Goal: Task Accomplishment & Management: Manage account settings

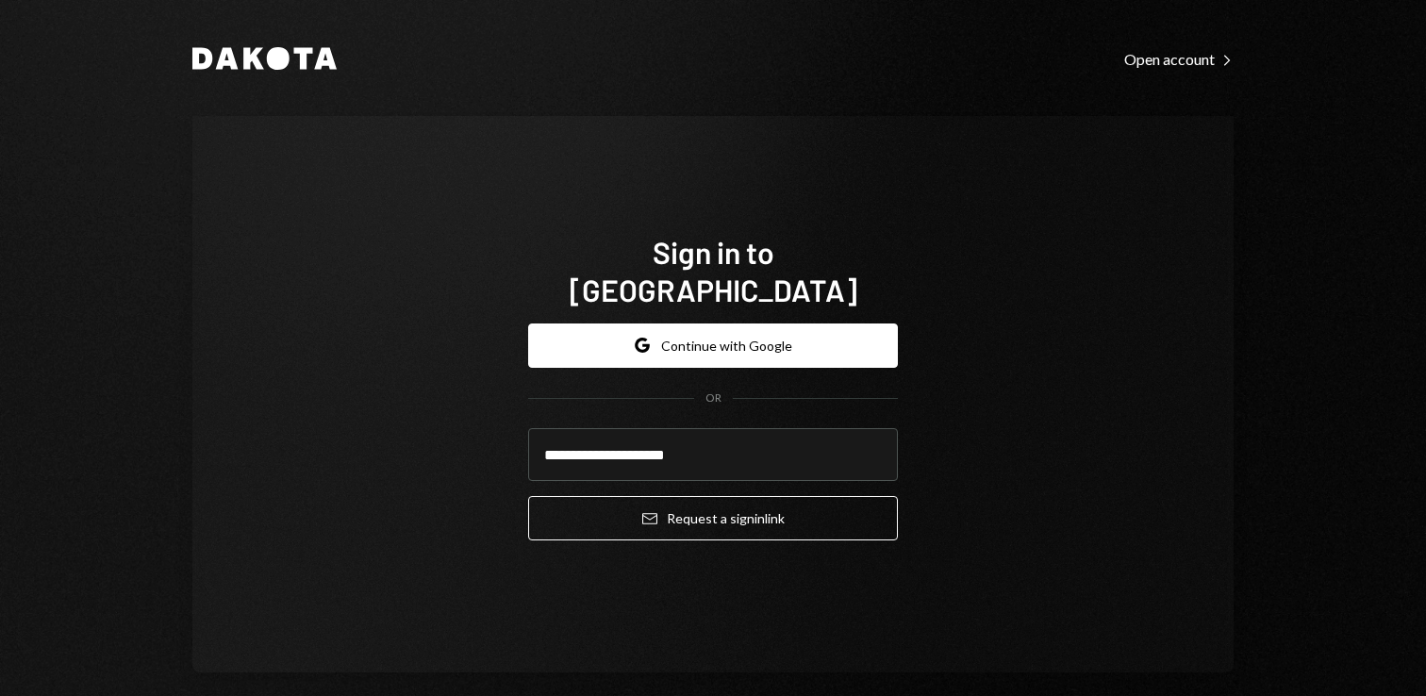
type input "**********"
click at [916, 433] on div "**********" at bounding box center [712, 394] width 1041 height 556
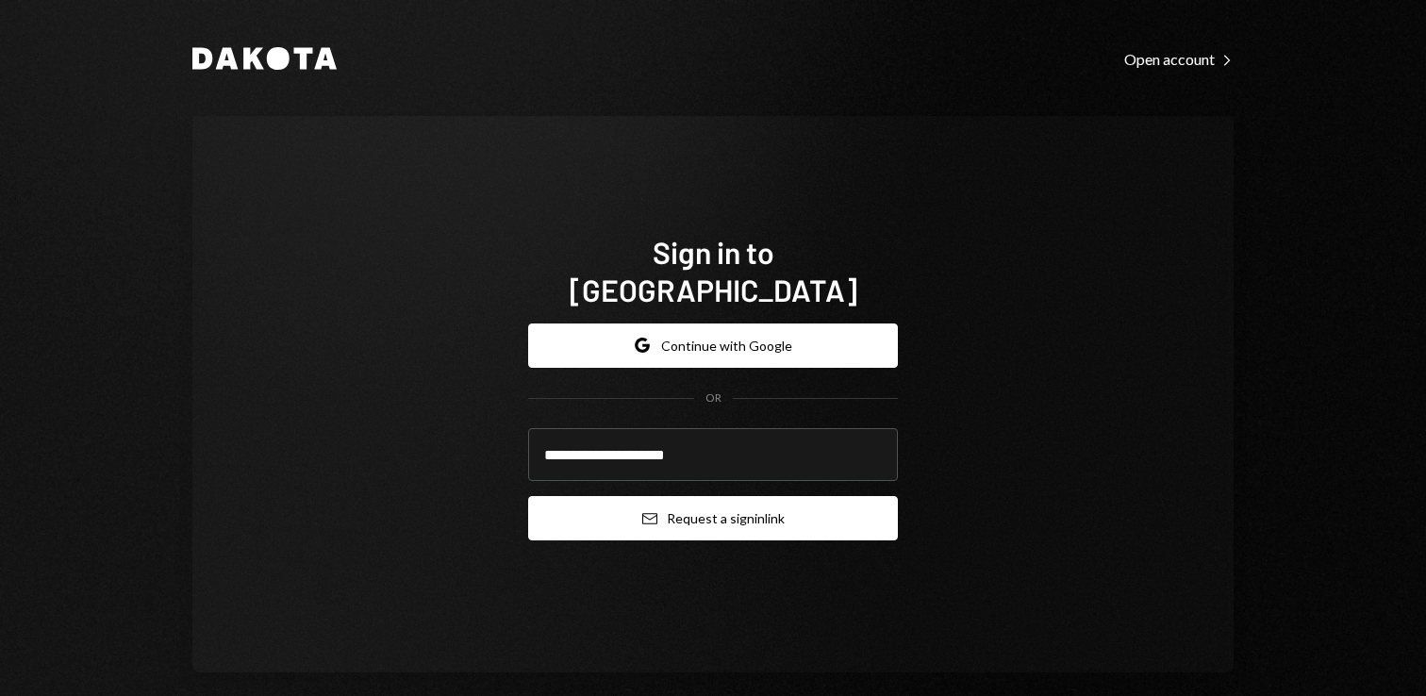
click at [741, 504] on button "Email Request a sign in link" at bounding box center [713, 518] width 370 height 44
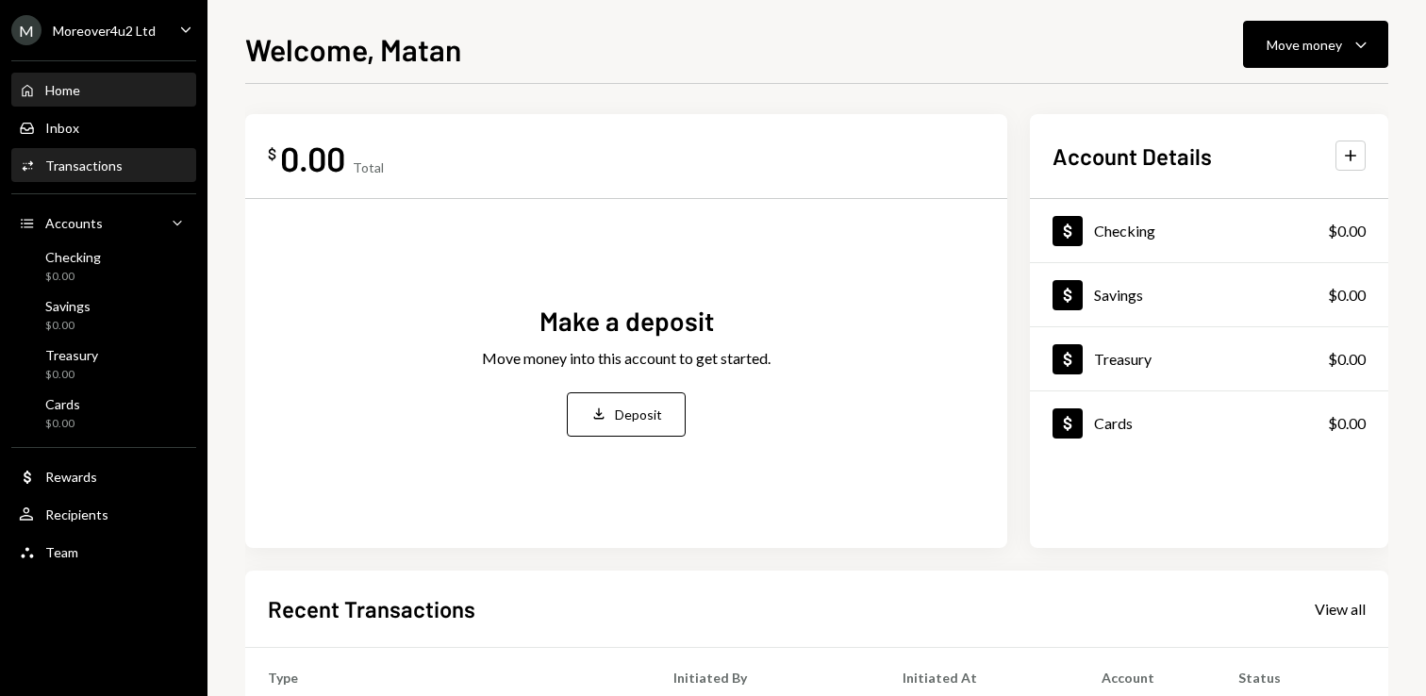
click at [86, 156] on div "Activities Transactions" at bounding box center [104, 166] width 170 height 32
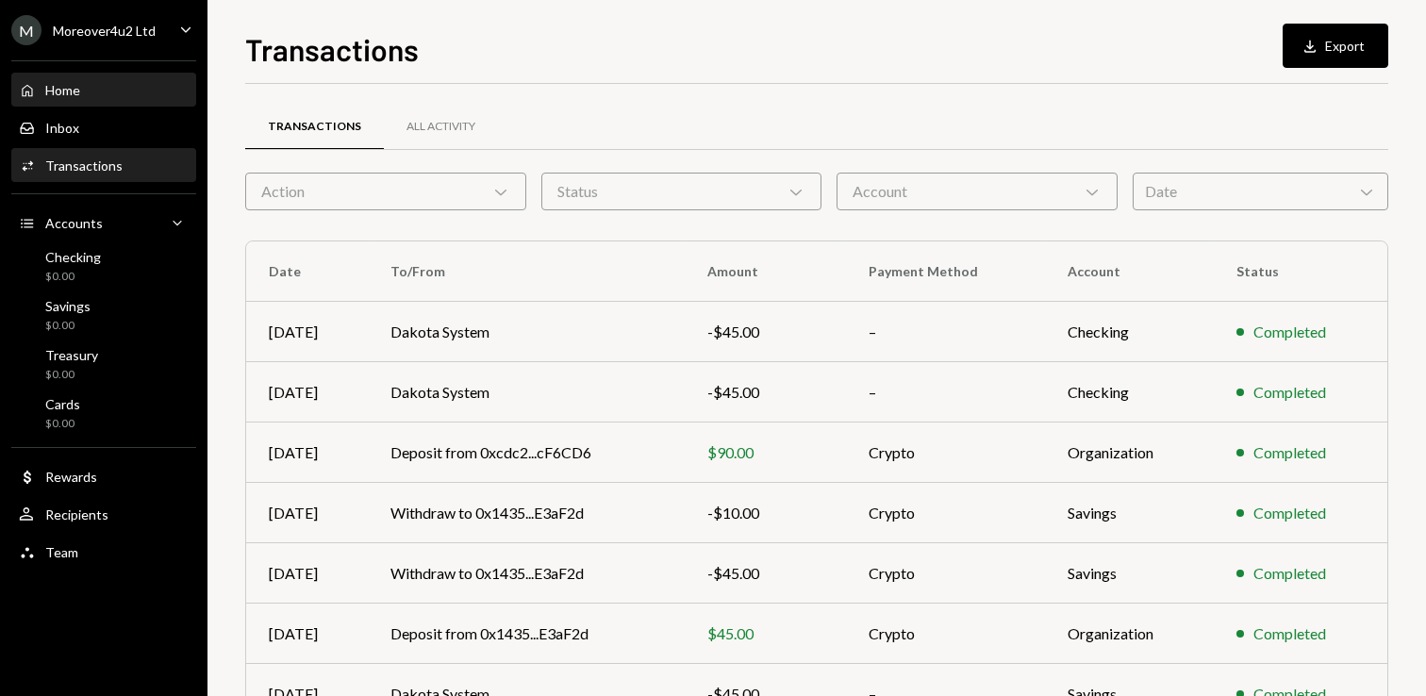
click at [67, 92] on div "Home" at bounding box center [62, 90] width 35 height 16
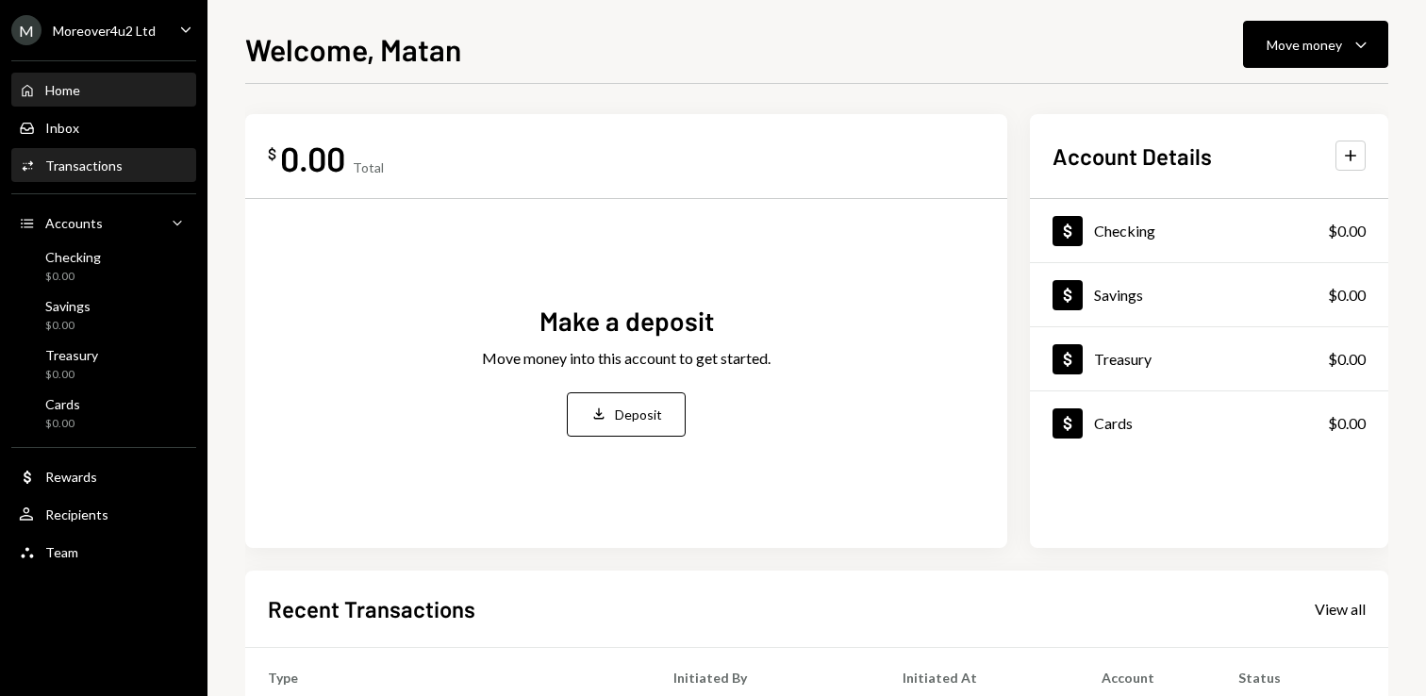
click at [92, 164] on div "Transactions" at bounding box center [83, 165] width 77 height 16
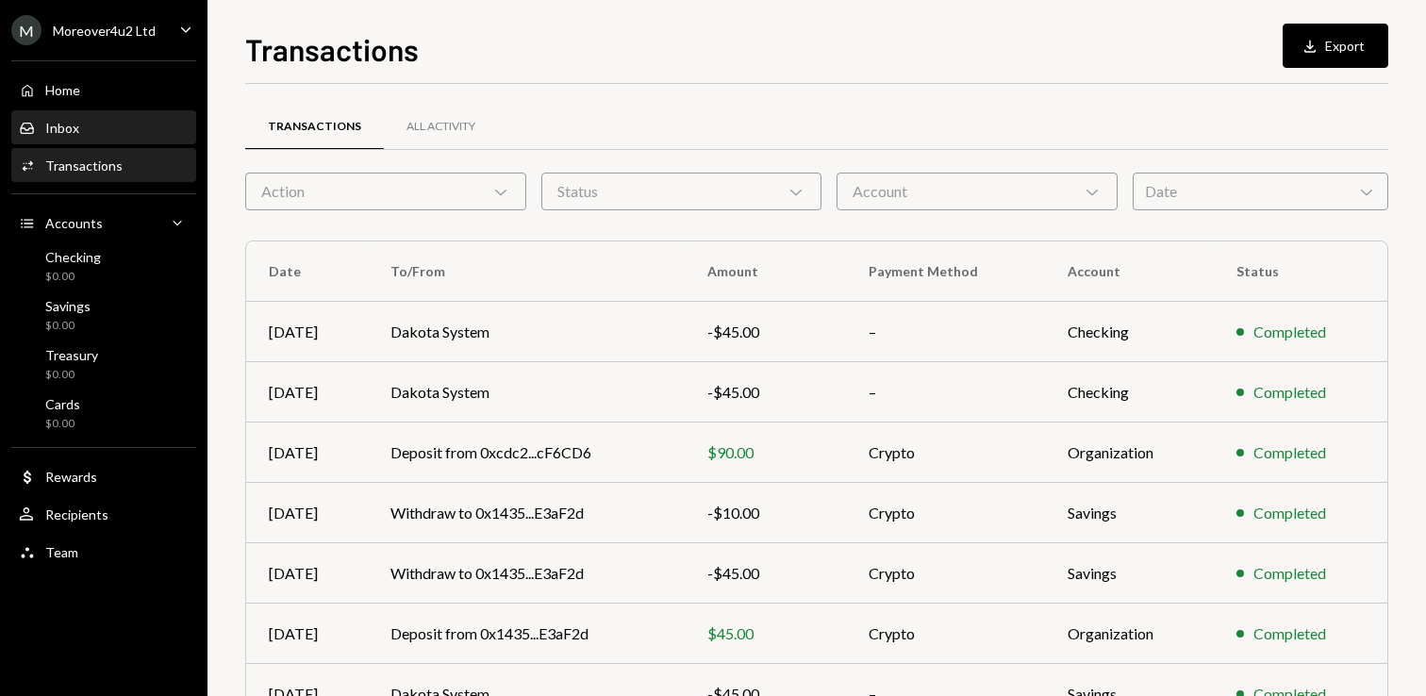
click at [80, 136] on div "Inbox Inbox" at bounding box center [104, 128] width 170 height 17
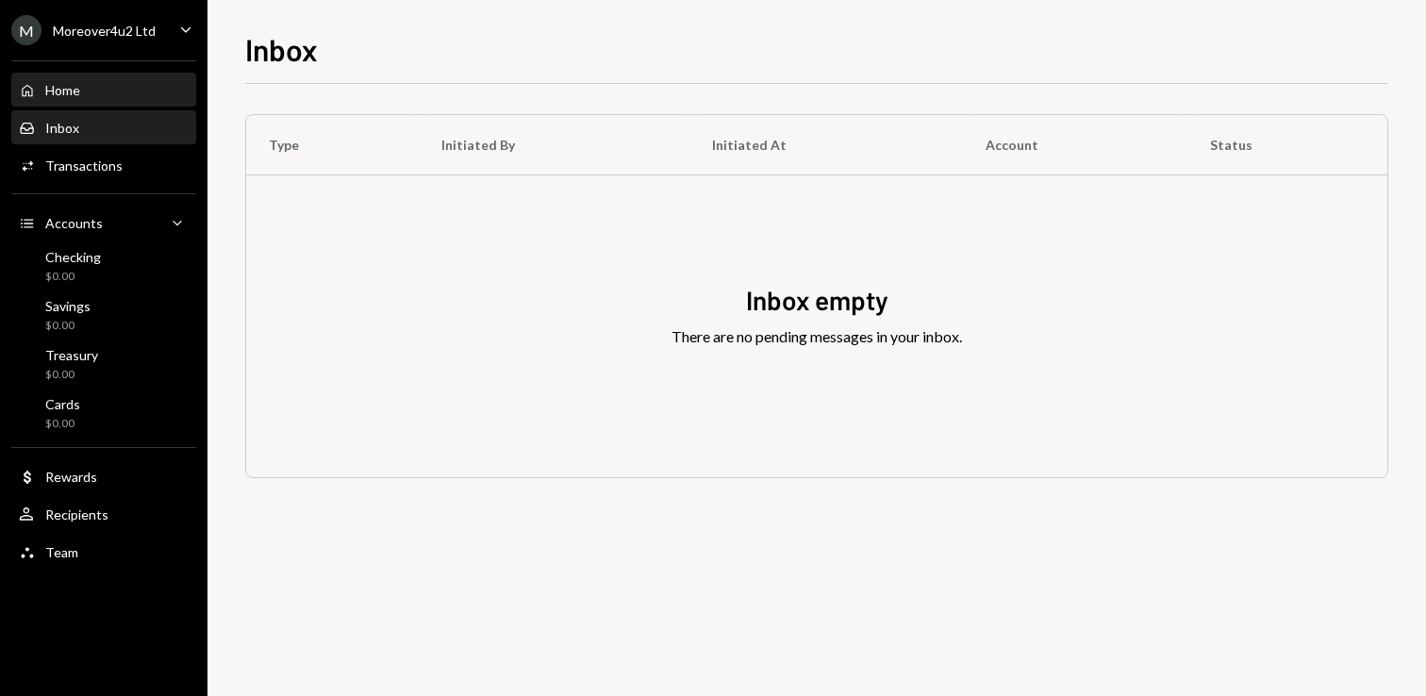
click at [71, 96] on div "Home" at bounding box center [62, 90] width 35 height 16
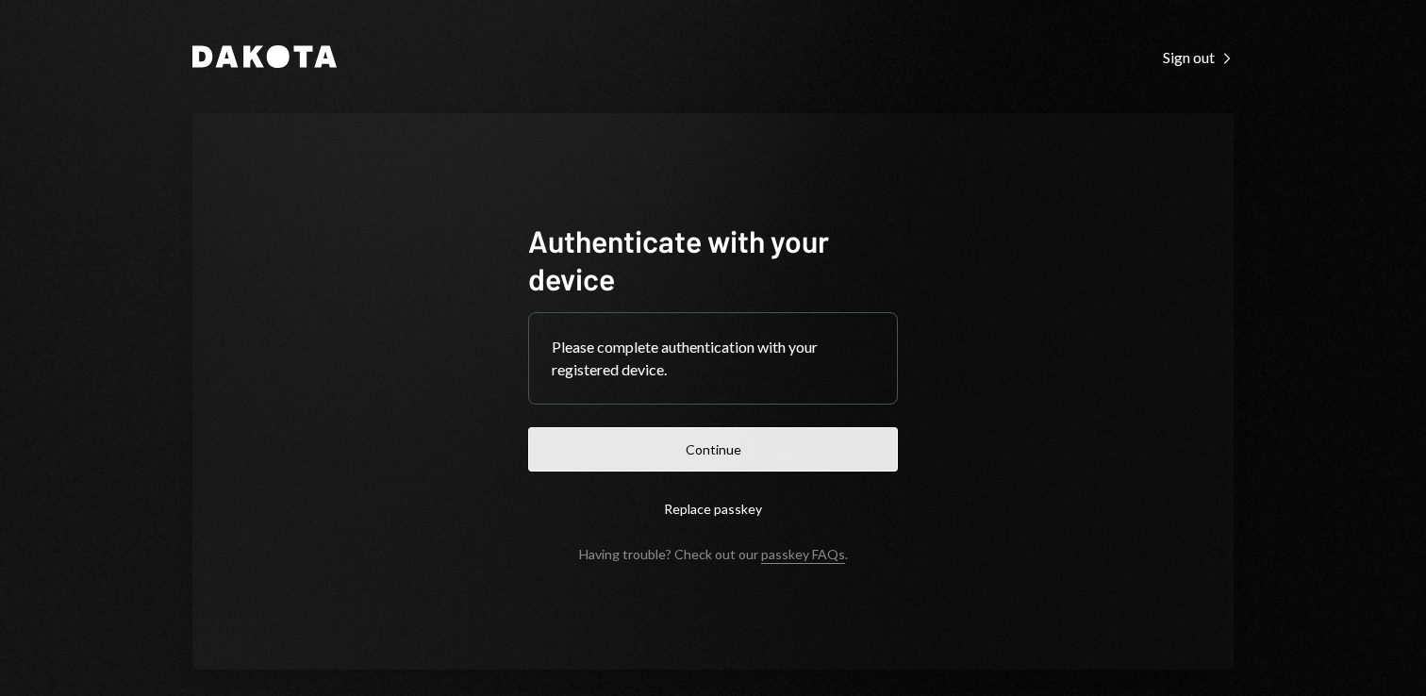
click at [724, 461] on button "Continue" at bounding box center [713, 449] width 370 height 44
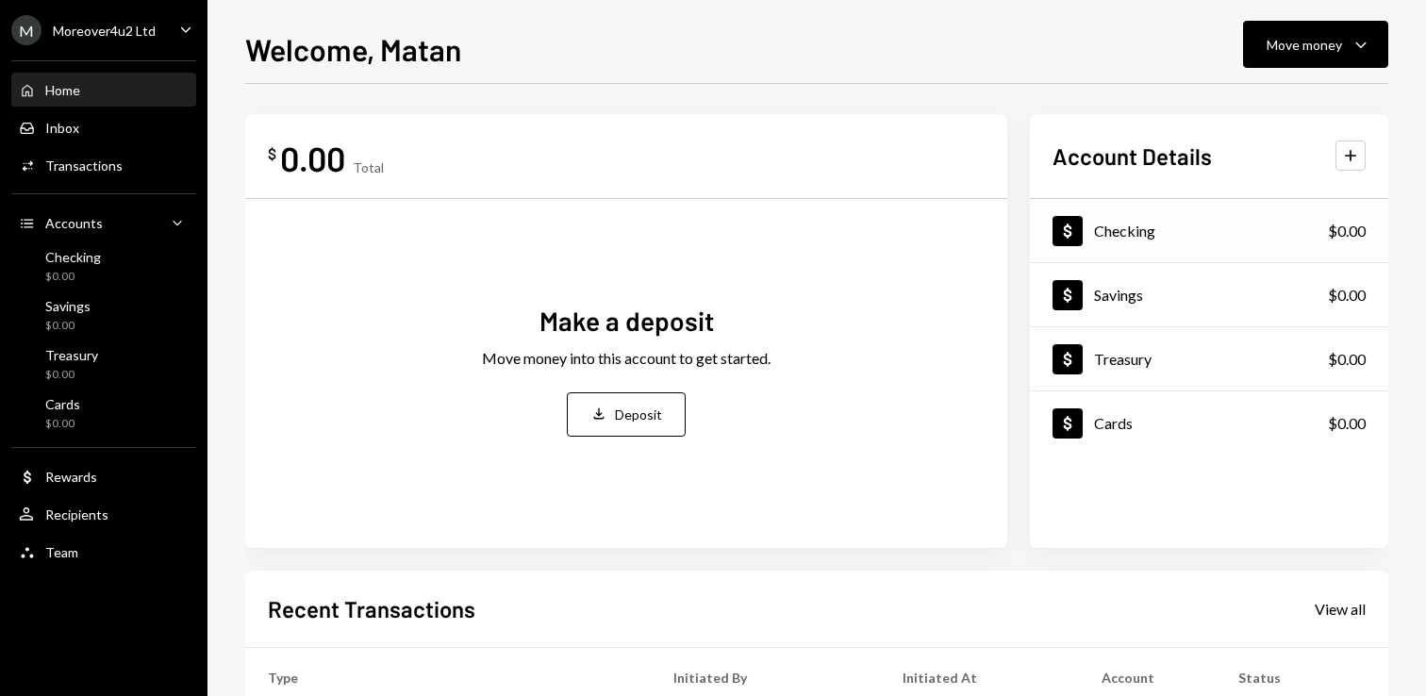
click at [1123, 228] on div "Checking" at bounding box center [1124, 231] width 61 height 18
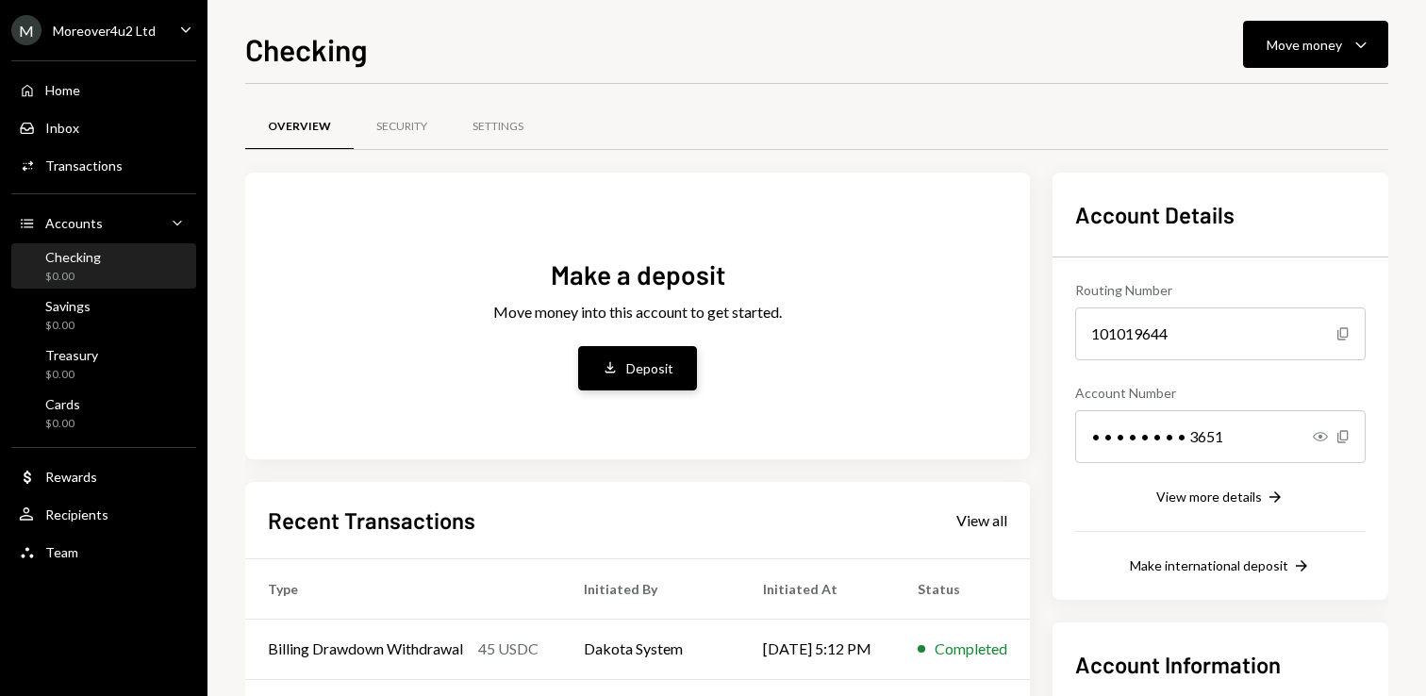
click at [642, 374] on div "Deposit" at bounding box center [649, 368] width 47 height 20
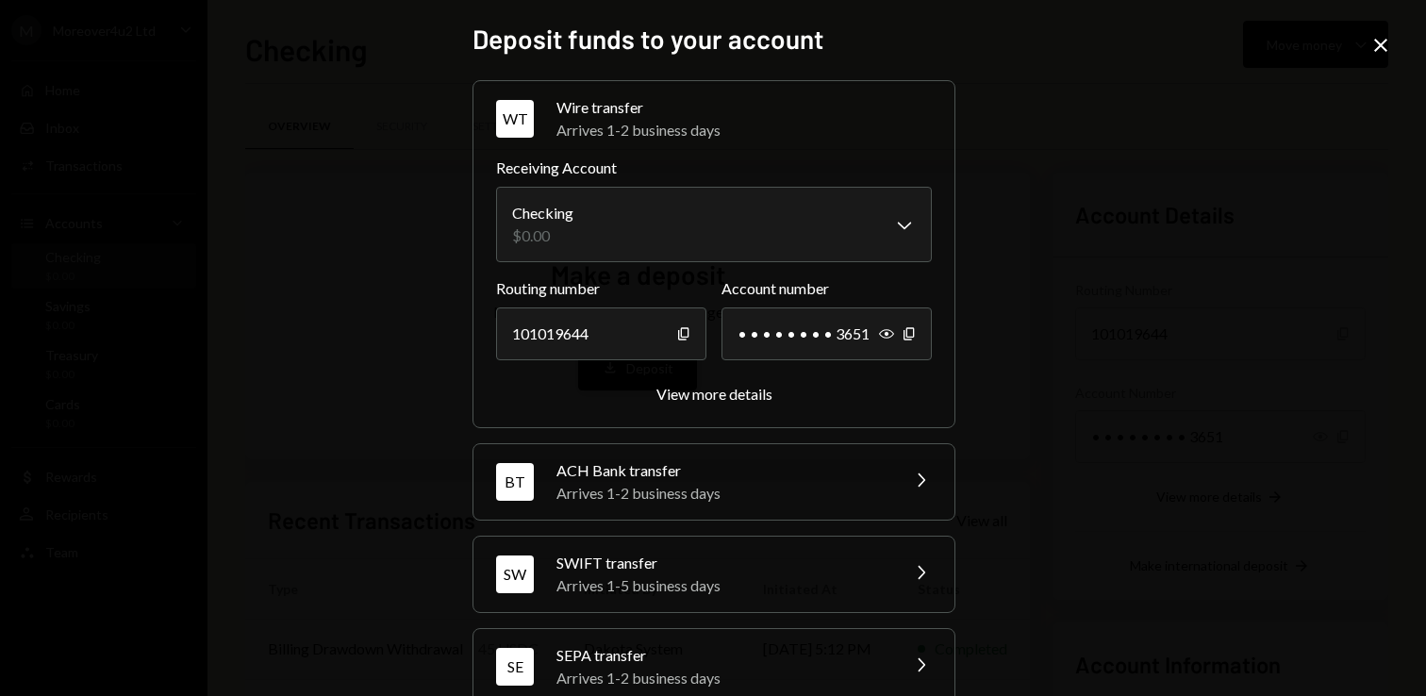
scroll to position [132, 0]
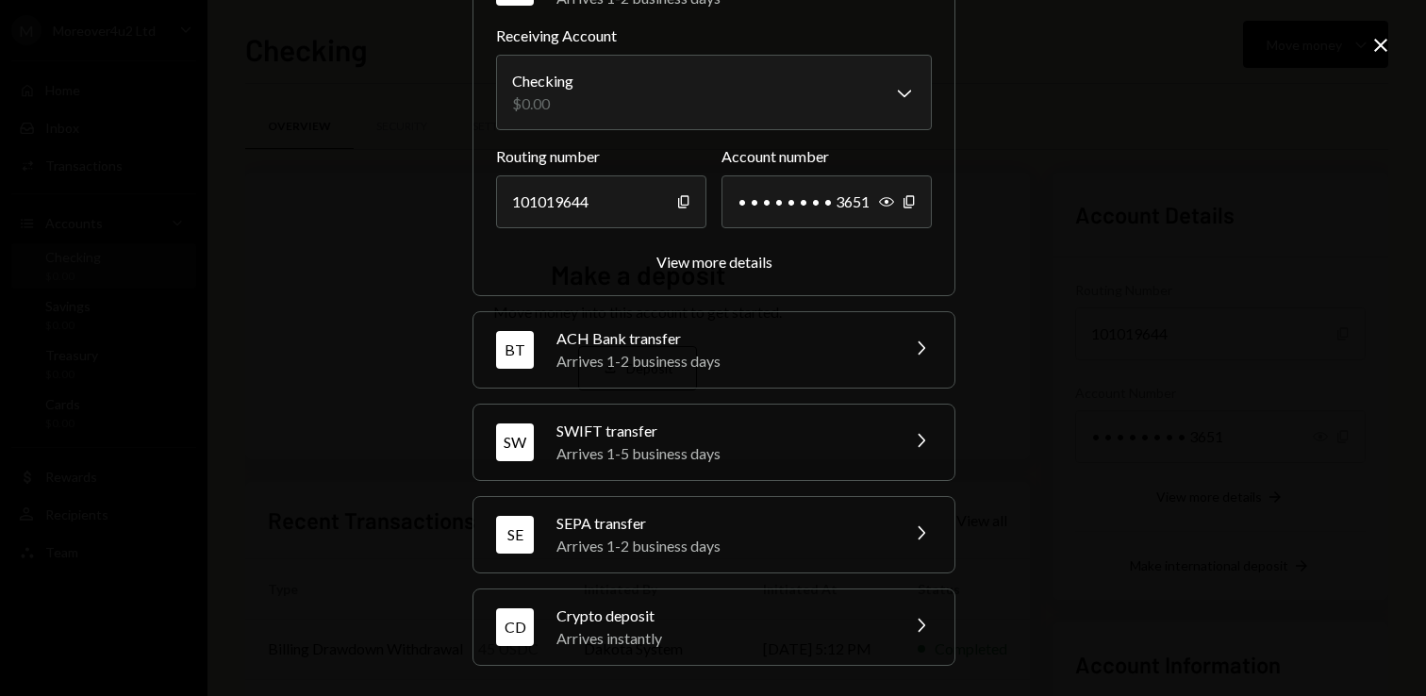
click at [622, 635] on div "Arrives instantly" at bounding box center [721, 638] width 330 height 23
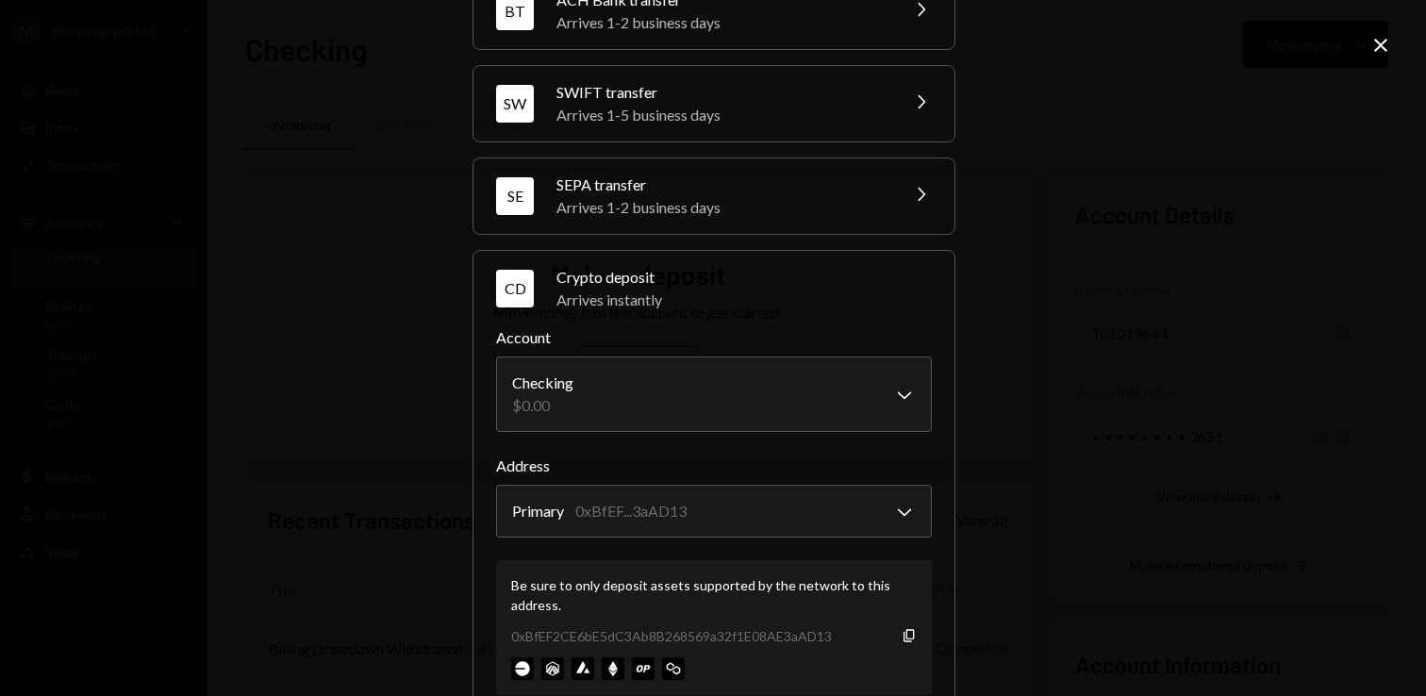
scroll to position [252, 0]
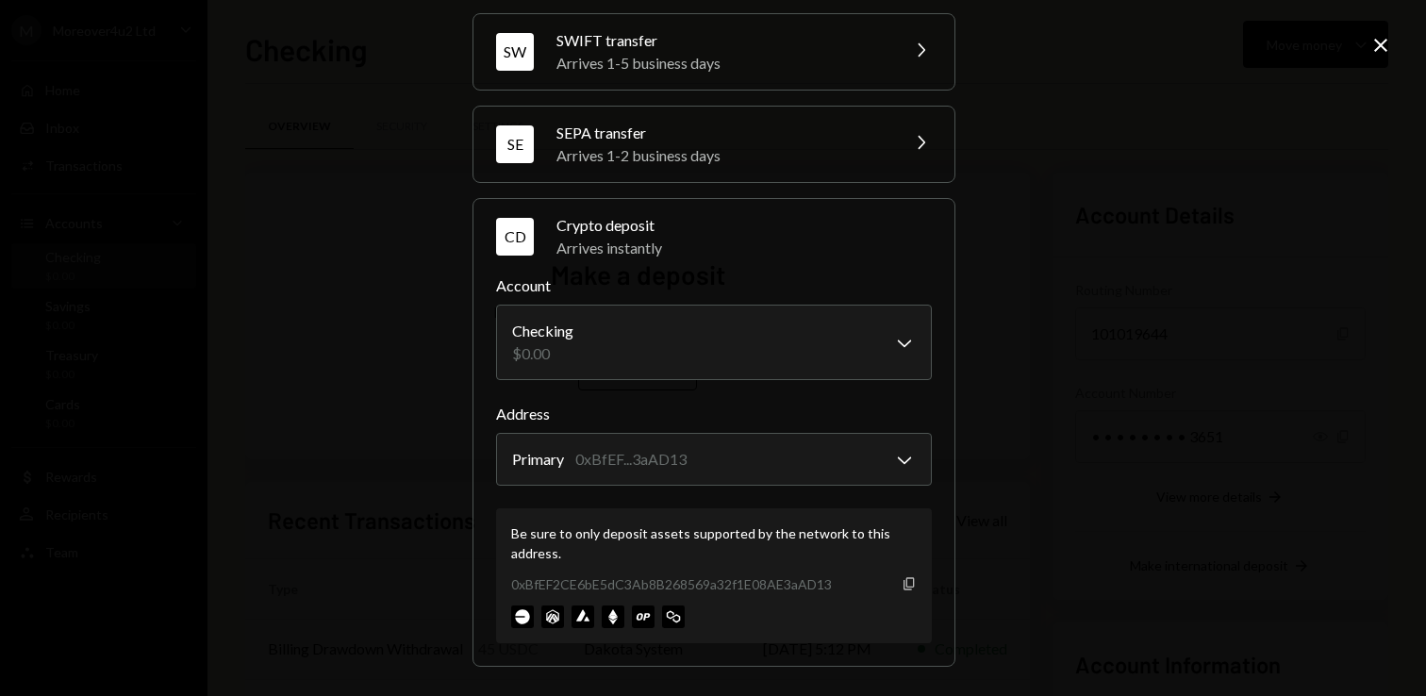
click at [902, 583] on icon "Copy" at bounding box center [908, 583] width 15 height 15
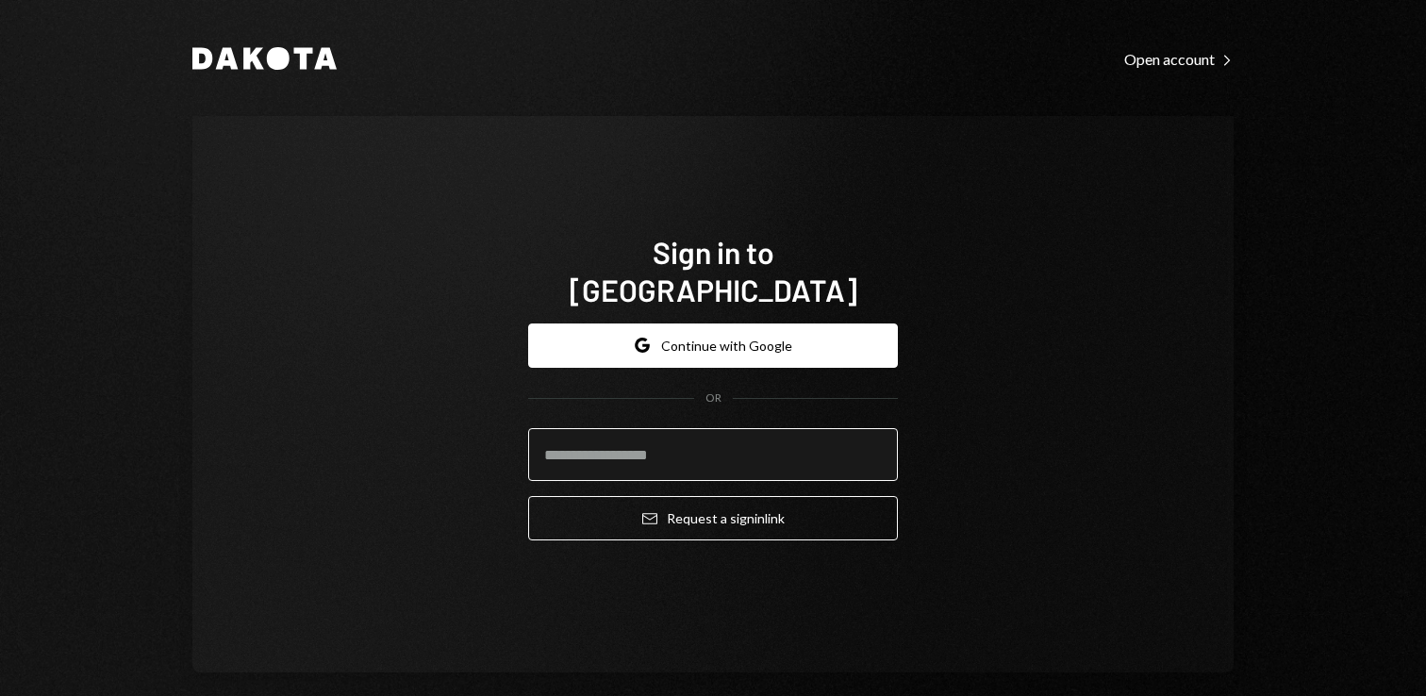
click at [600, 438] on input "email" at bounding box center [713, 454] width 370 height 53
type input "*"
click at [0, 695] on com-1password-button at bounding box center [0, 696] width 0 height 0
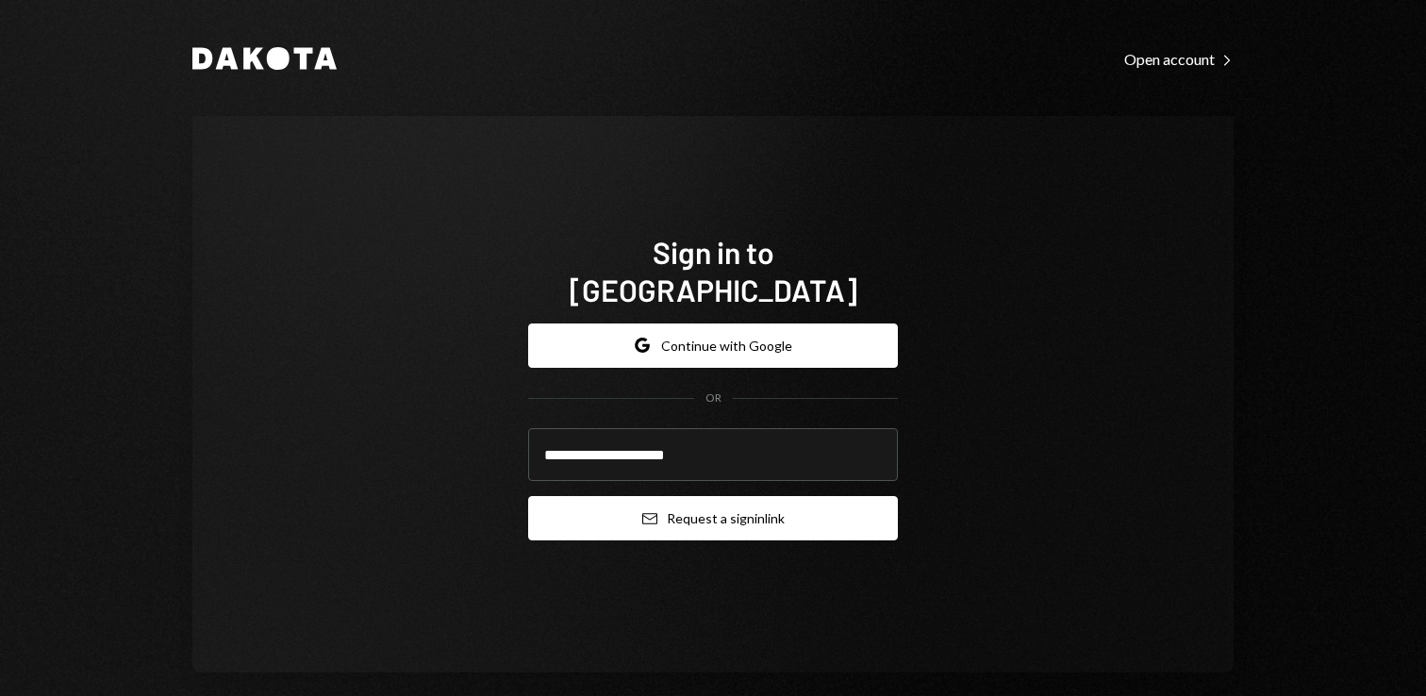
type input "**********"
click at [778, 496] on button "Email Request a sign in link" at bounding box center [713, 518] width 370 height 44
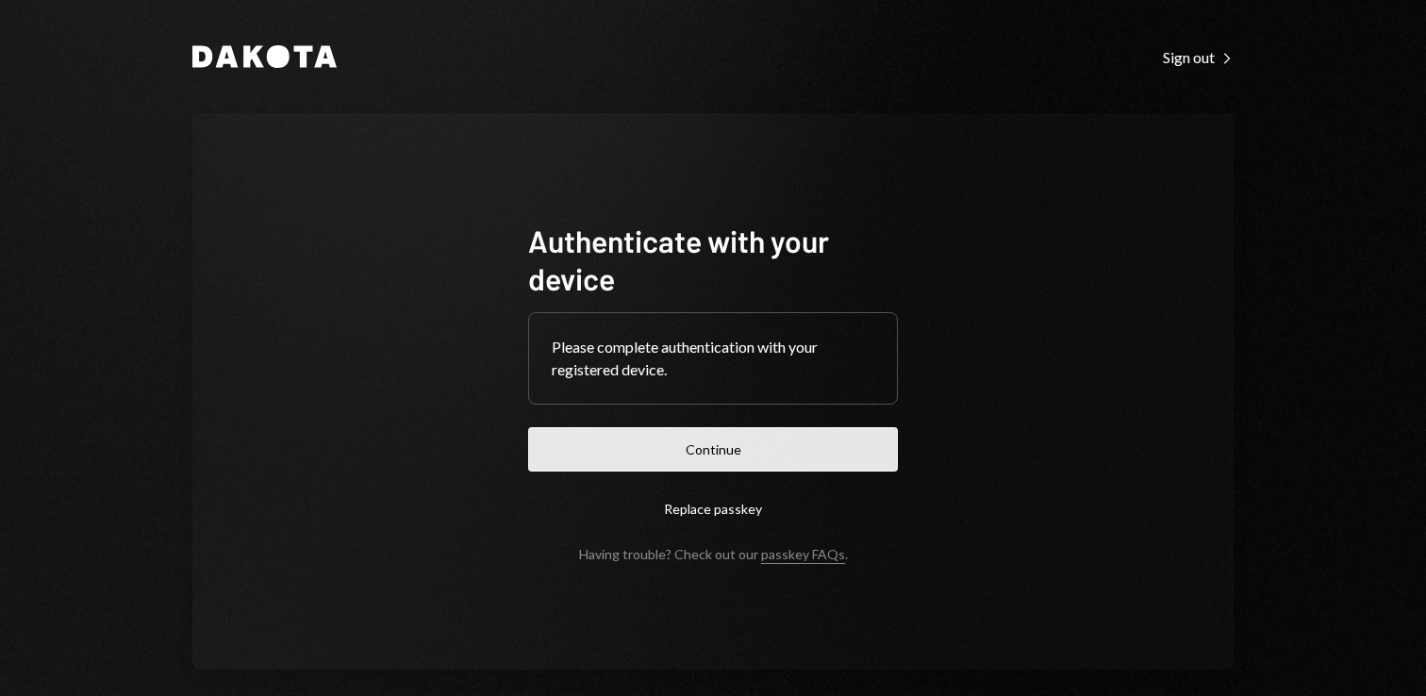
click at [715, 447] on button "Continue" at bounding box center [713, 449] width 370 height 44
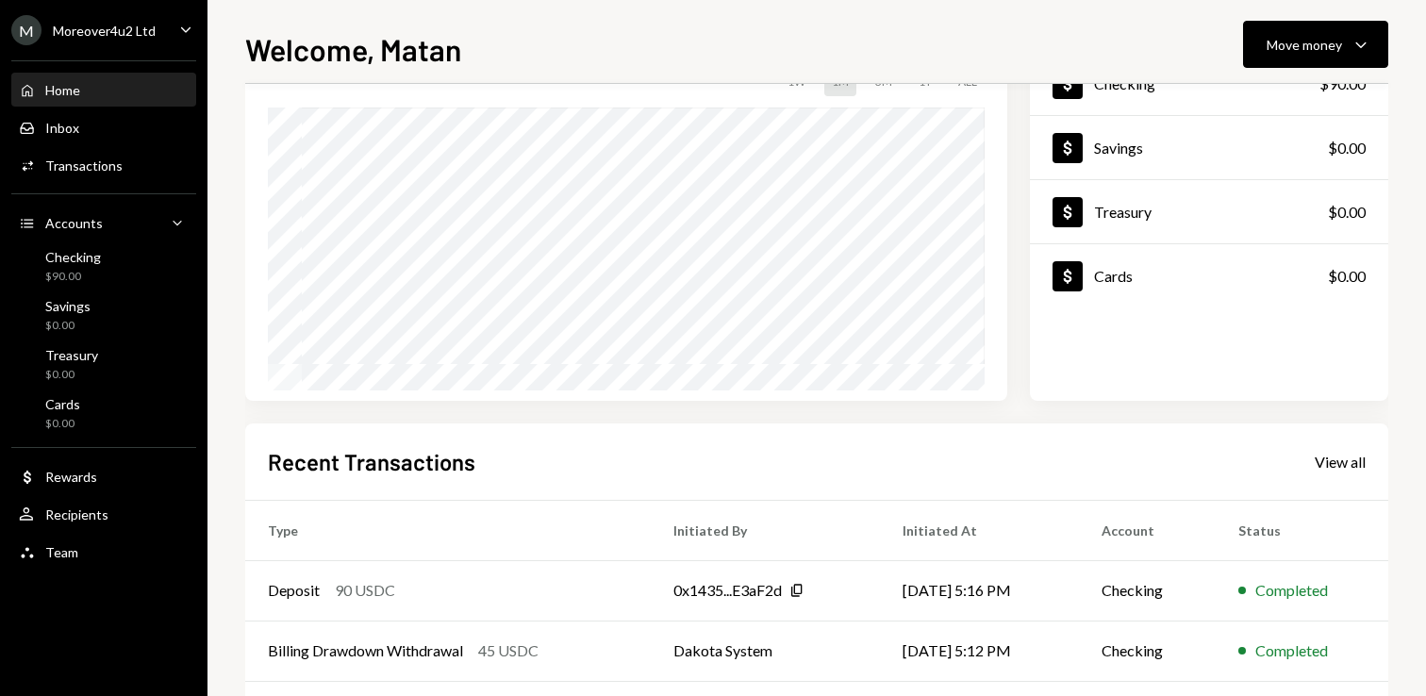
scroll to position [160, 0]
